Goal: Navigation & Orientation: Find specific page/section

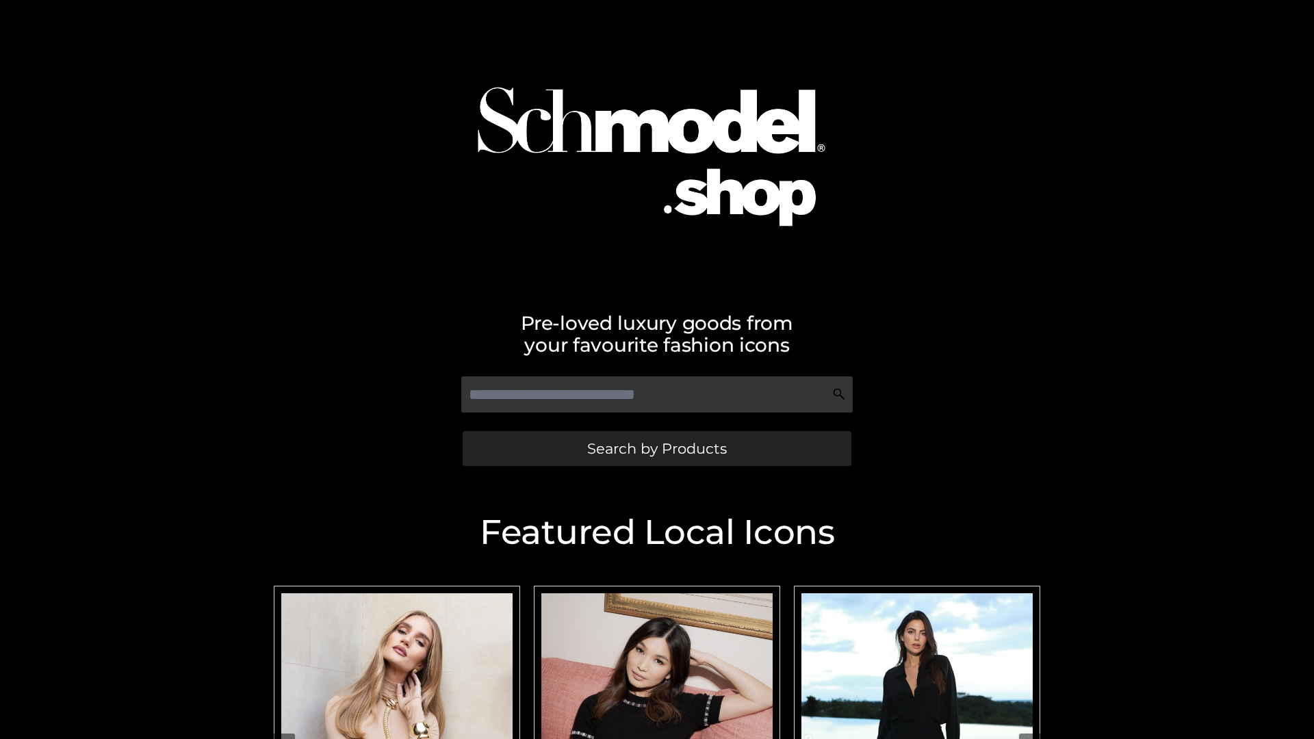
click at [656, 448] on span "Search by Products" at bounding box center [657, 448] width 140 height 14
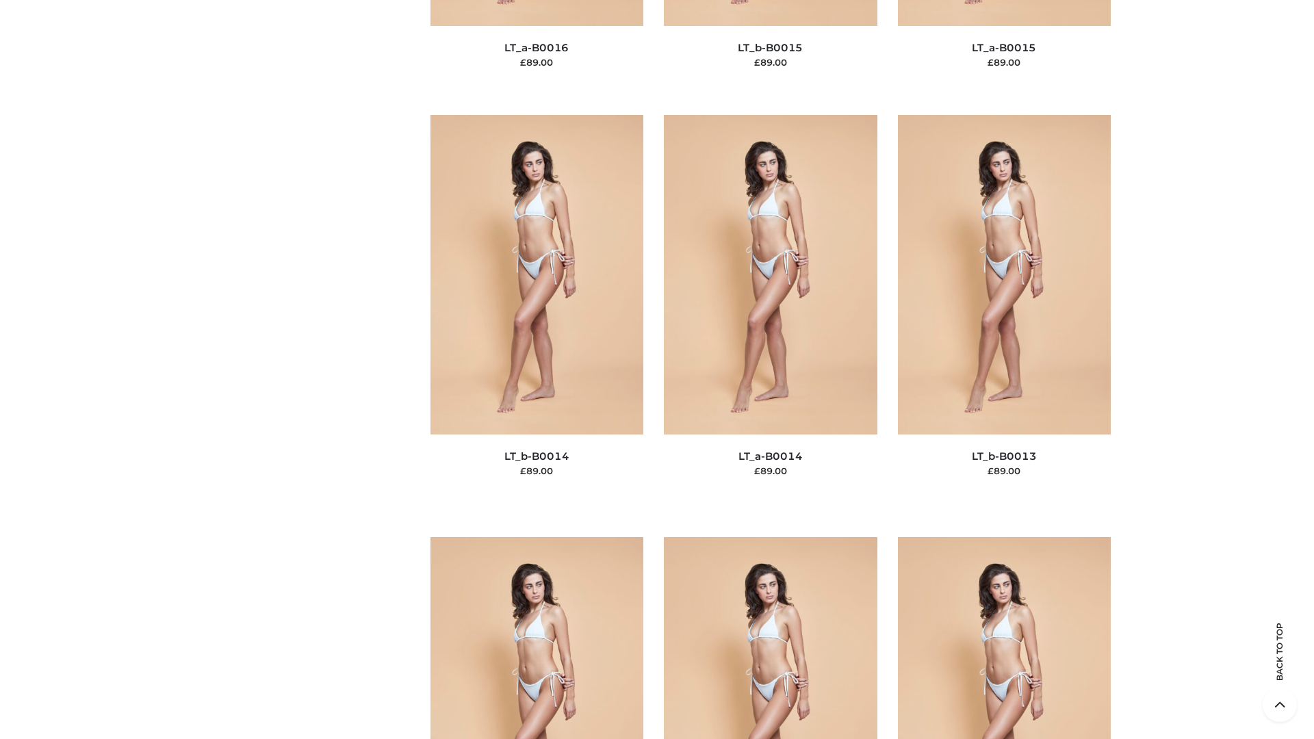
scroll to position [6147, 0]
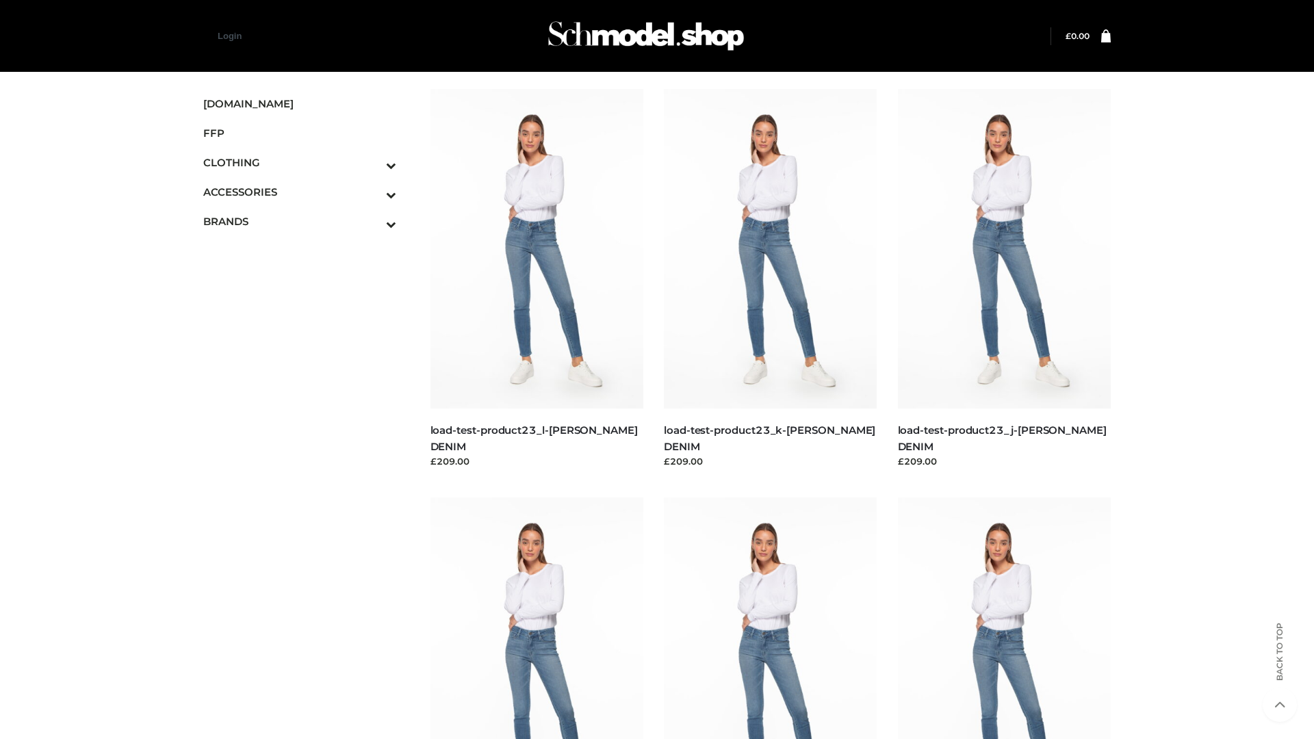
scroll to position [1200, 0]
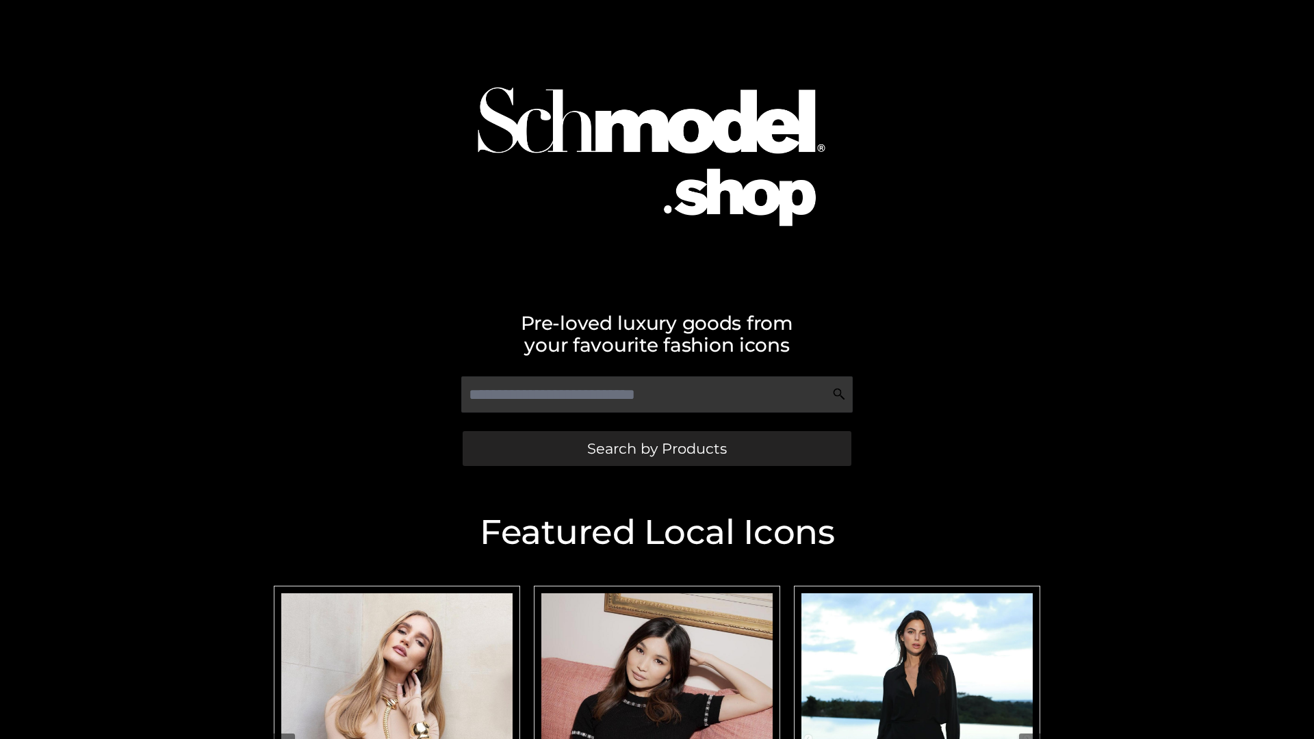
click at [656, 448] on span "Search by Products" at bounding box center [657, 448] width 140 height 14
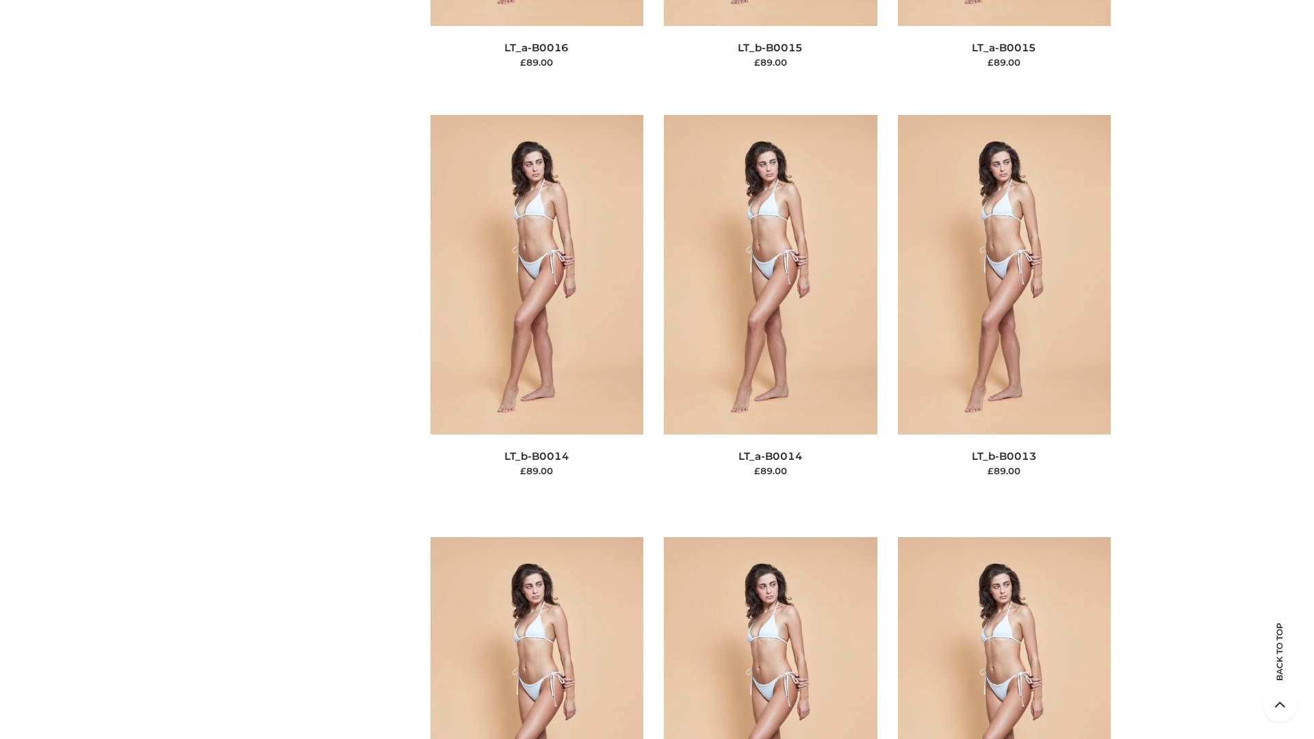
scroll to position [4868, 0]
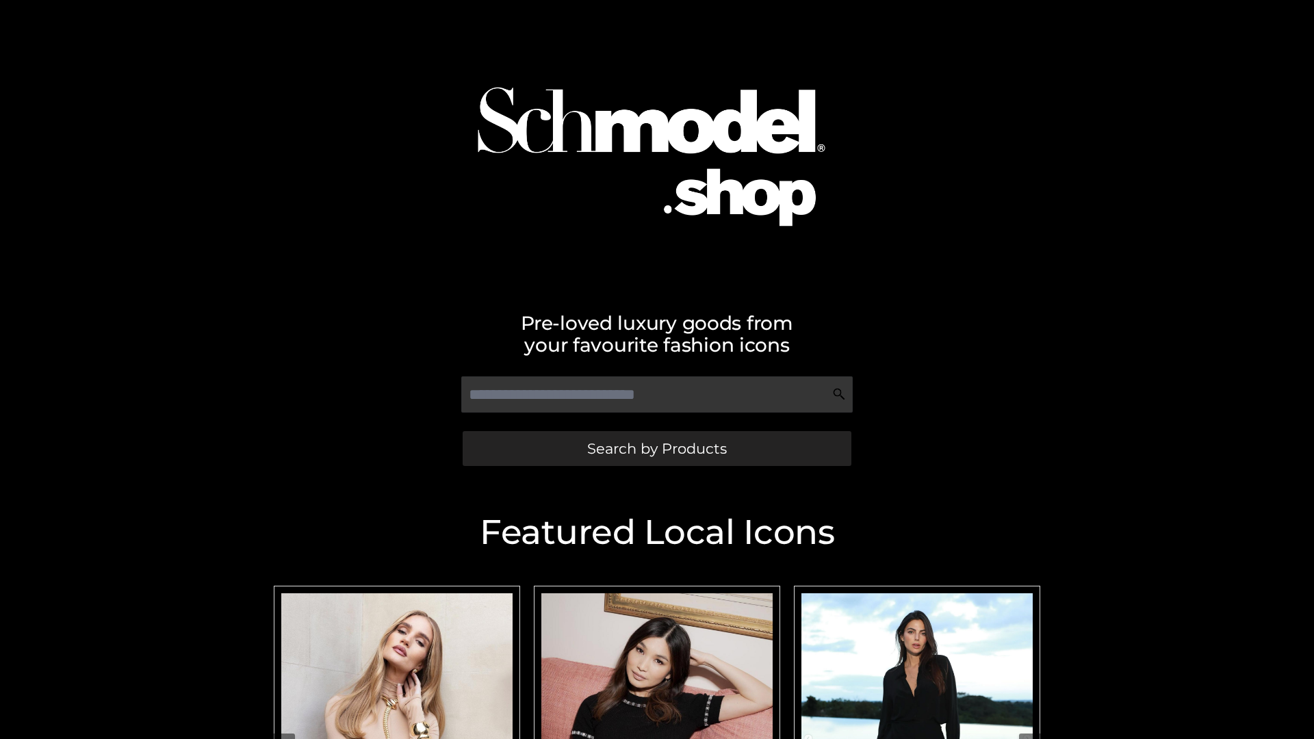
click at [656, 448] on span "Search by Products" at bounding box center [657, 448] width 140 height 14
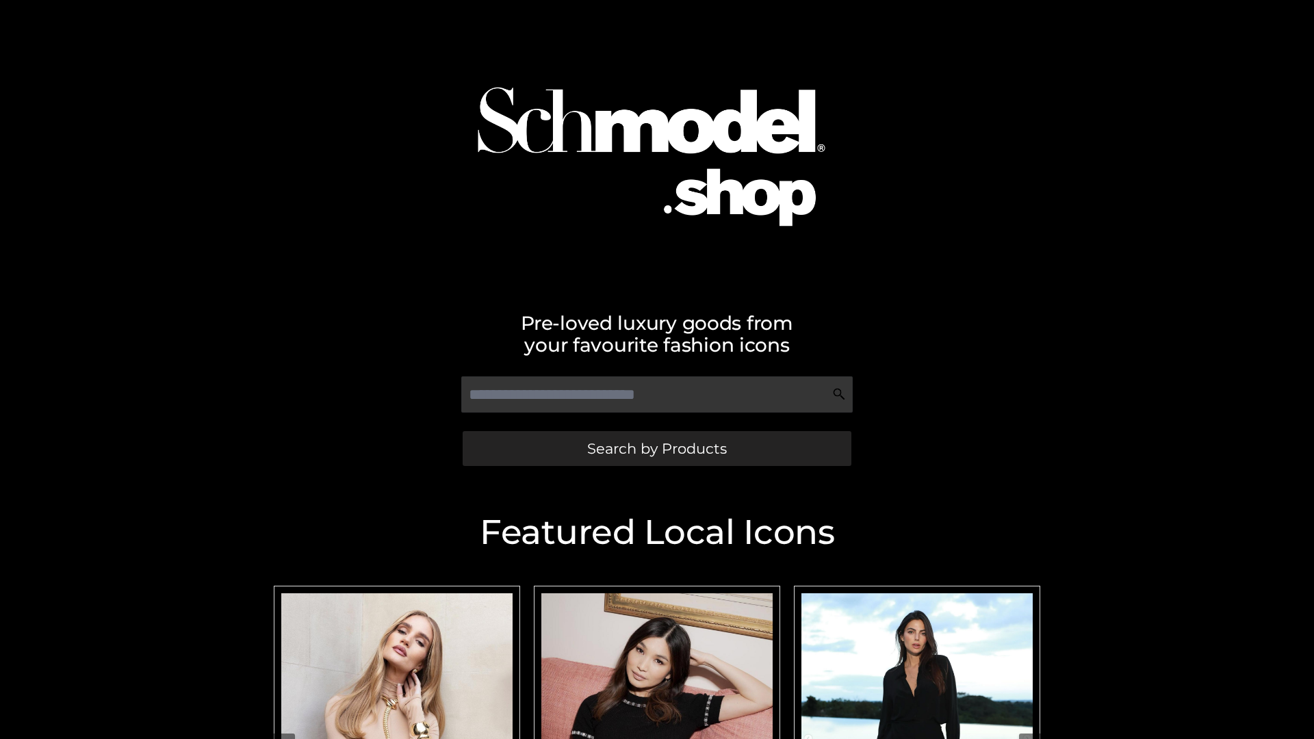
click at [656, 448] on span "Search by Products" at bounding box center [657, 448] width 140 height 14
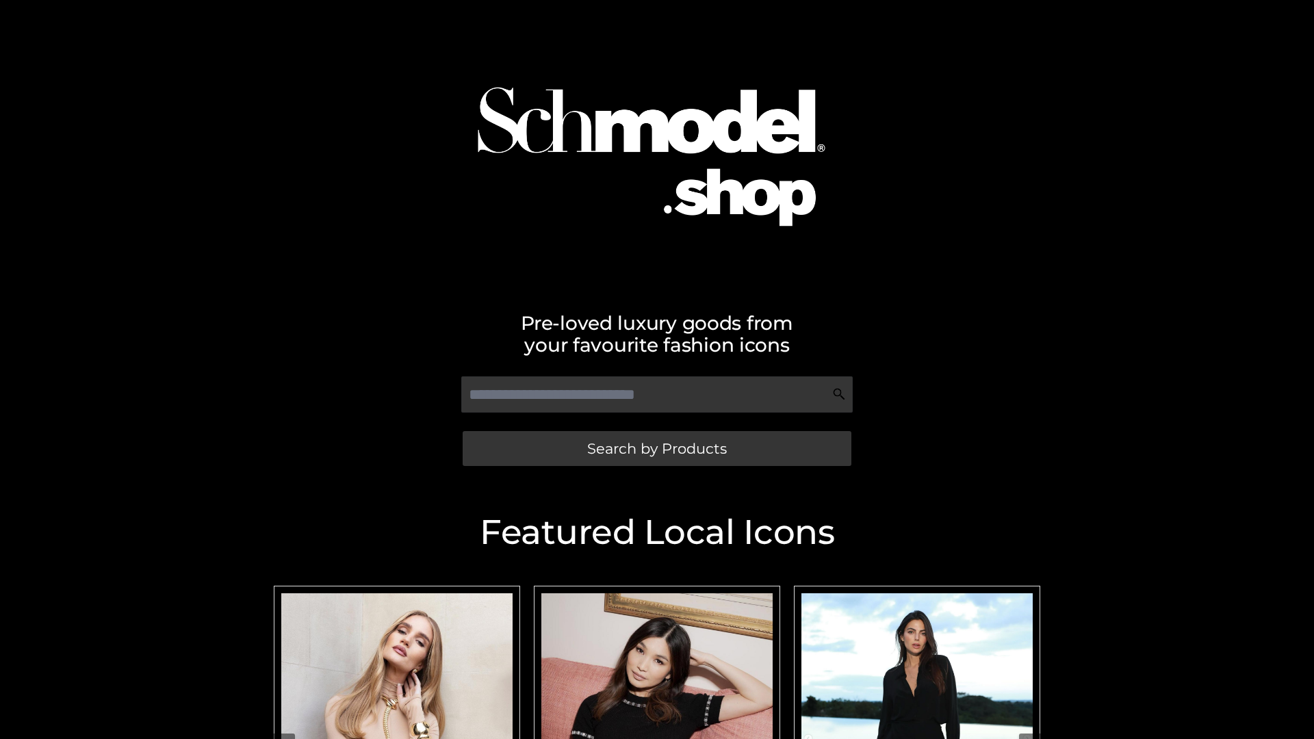
click at [656, 448] on span "Search by Products" at bounding box center [657, 448] width 140 height 14
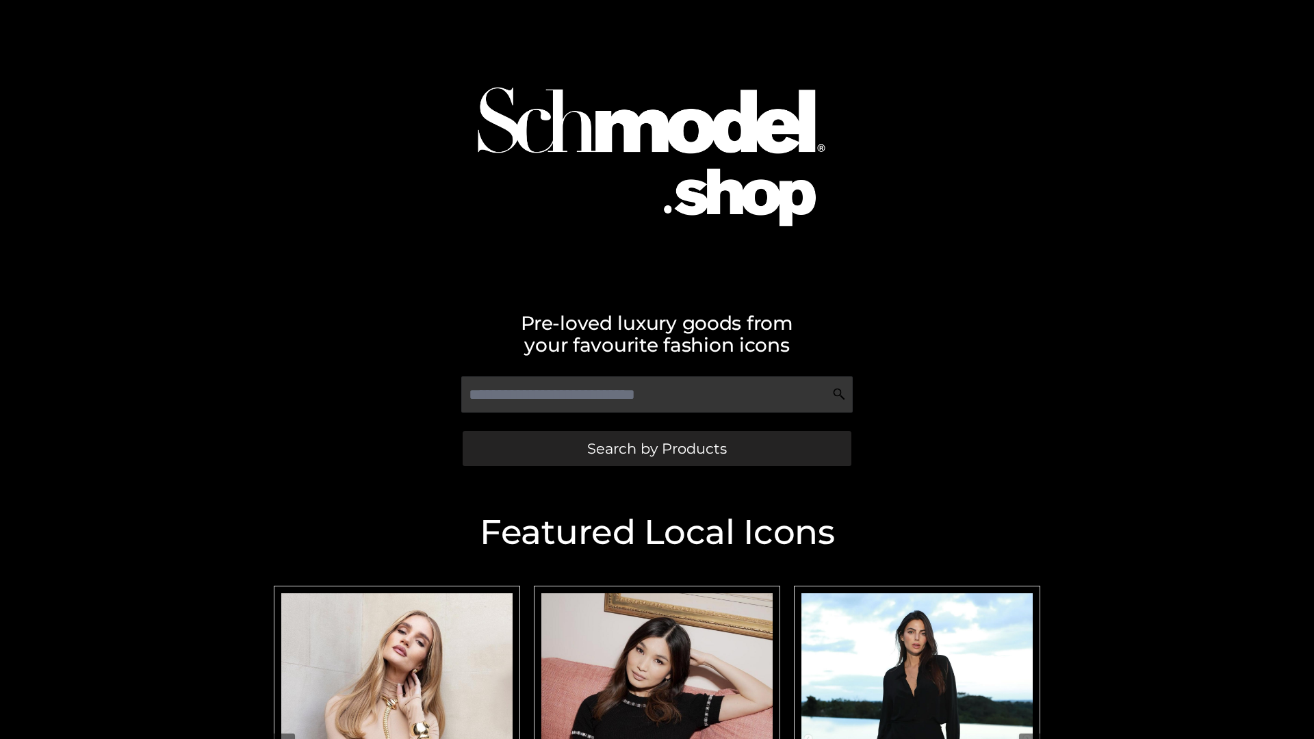
click at [656, 448] on span "Search by Products" at bounding box center [657, 448] width 140 height 14
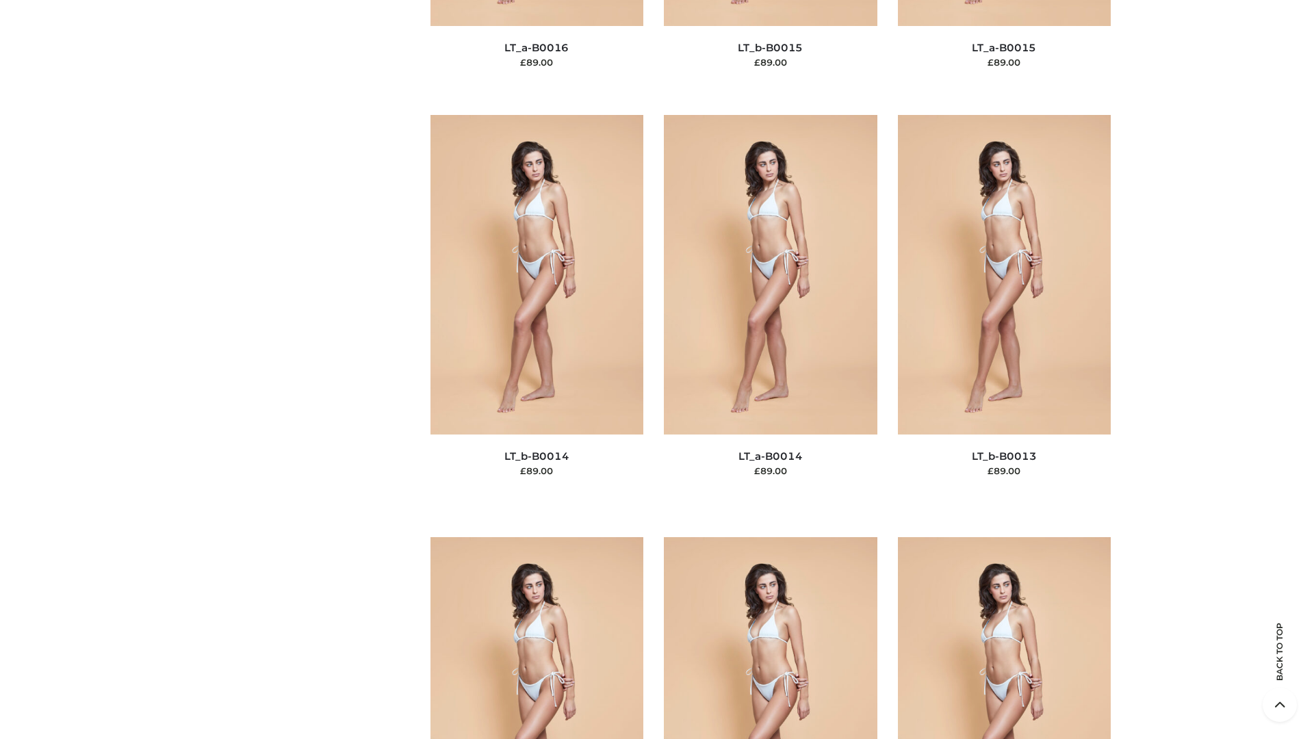
scroll to position [4868, 0]
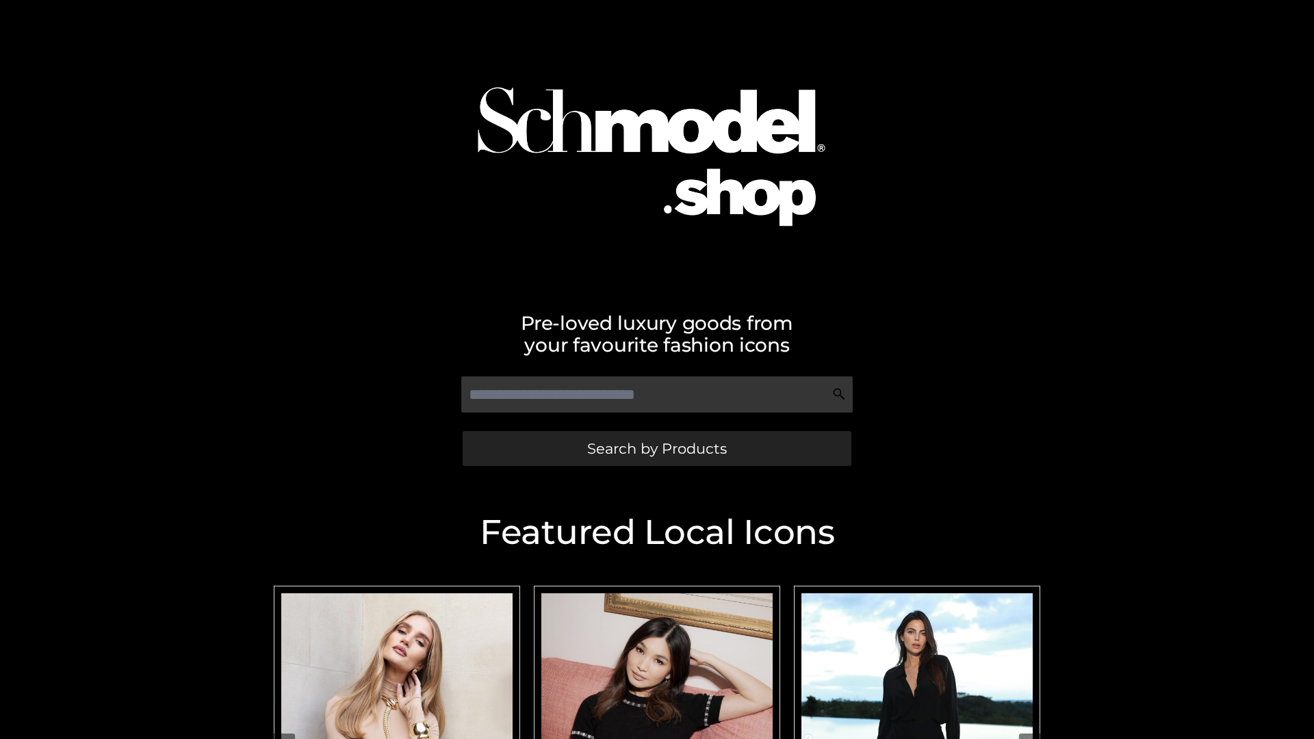
click at [656, 448] on span "Search by Products" at bounding box center [657, 448] width 140 height 14
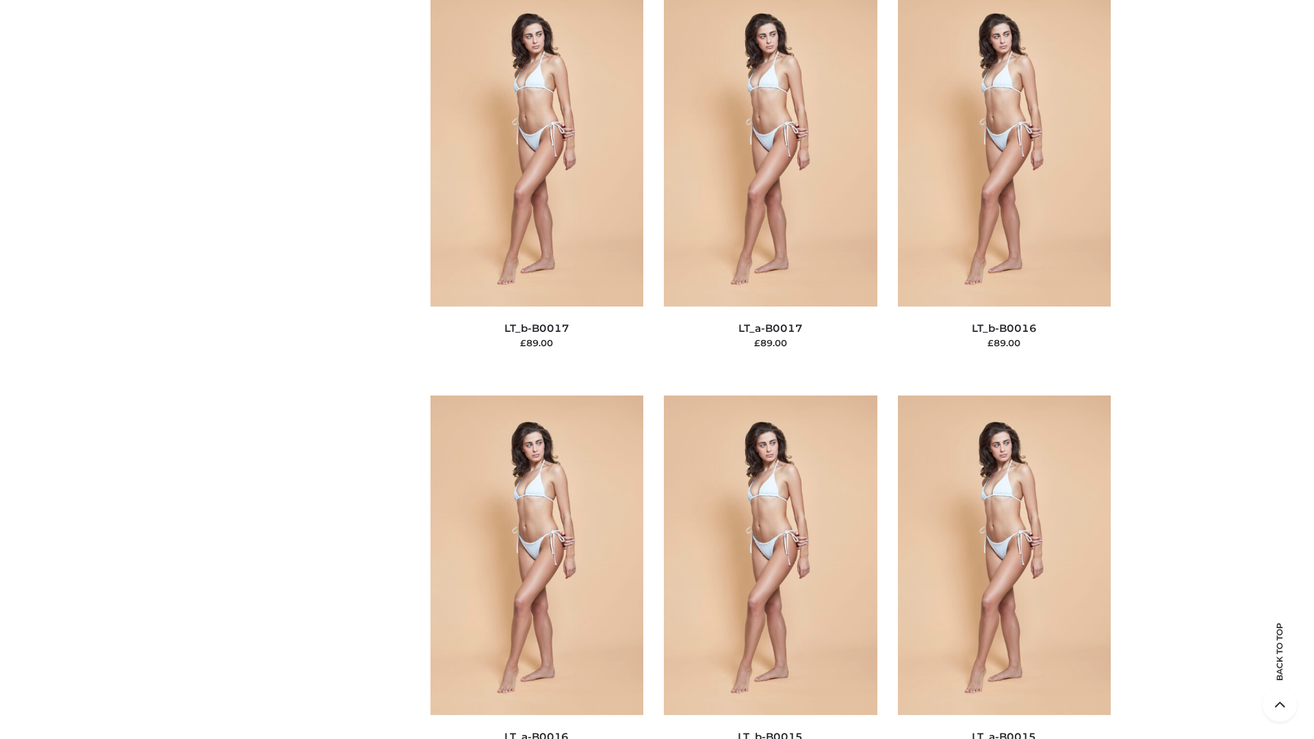
scroll to position [4498, 0]
